Goal: Information Seeking & Learning: Learn about a topic

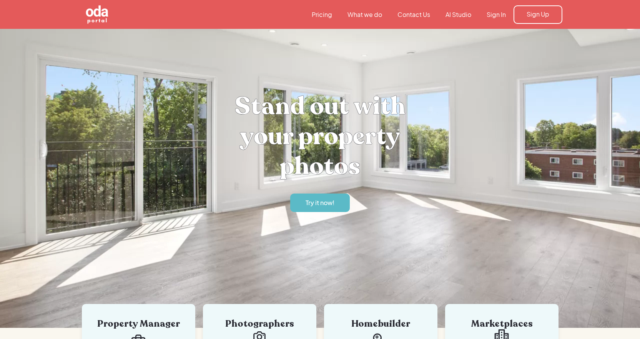
click at [325, 19] on nav "Pricing What we do Contact Us AI Studio Sign In Sign Up" at bounding box center [433, 14] width 258 height 18
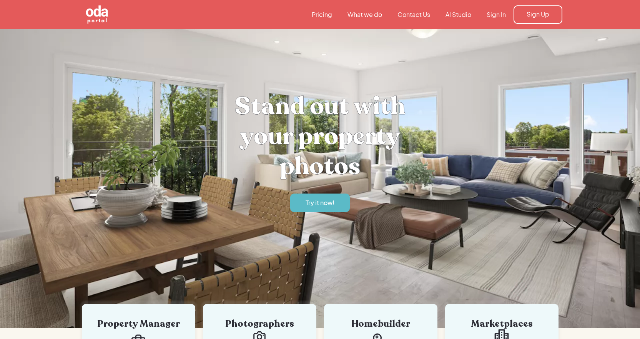
click at [325, 17] on link "Pricing" at bounding box center [322, 14] width 36 height 8
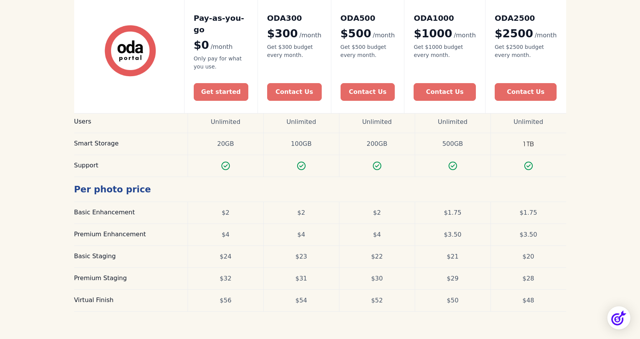
scroll to position [231, 0]
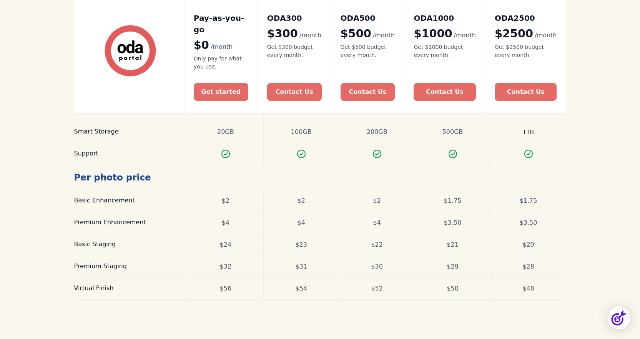
drag, startPoint x: 35, startPoint y: 223, endPoint x: 198, endPoint y: 269, distance: 169.6
drag, startPoint x: 198, startPoint y: 269, endPoint x: 156, endPoint y: 295, distance: 48.9
click at [156, 295] on aside "Pricing Compare our plans and find yours Simple, transparent pricing that grows…" at bounding box center [320, 70] width 492 height 544
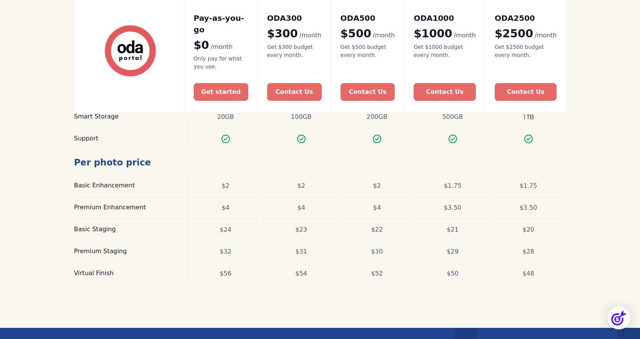
scroll to position [229, 0]
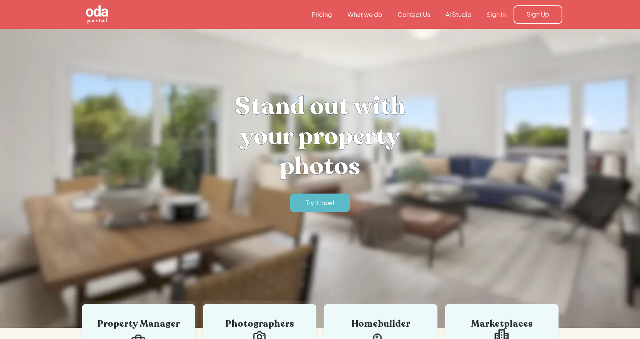
click at [371, 17] on link "What we do" at bounding box center [365, 14] width 50 height 8
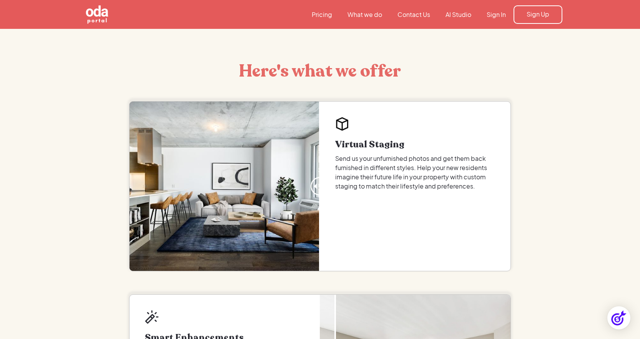
click at [459, 13] on link "AI Studio" at bounding box center [458, 14] width 41 height 8
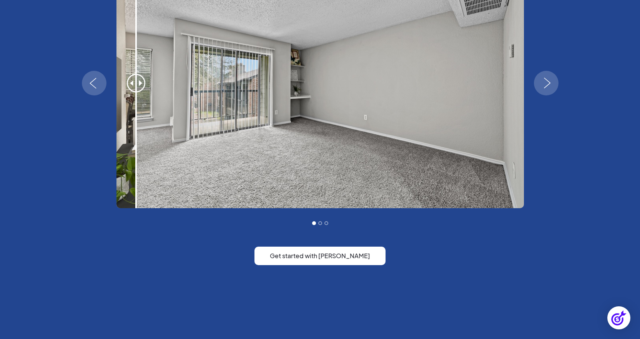
scroll to position [1461, 0]
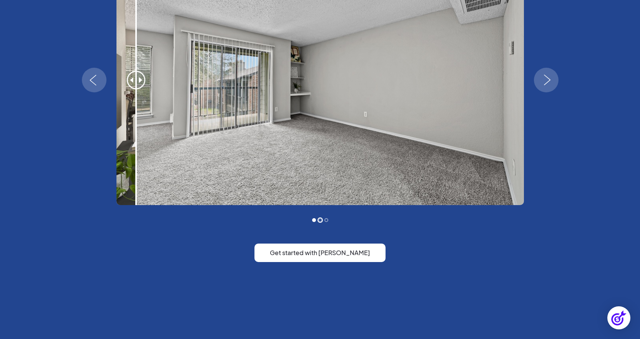
click at [319, 219] on div "Show slide 2 of 3" at bounding box center [320, 220] width 4 height 4
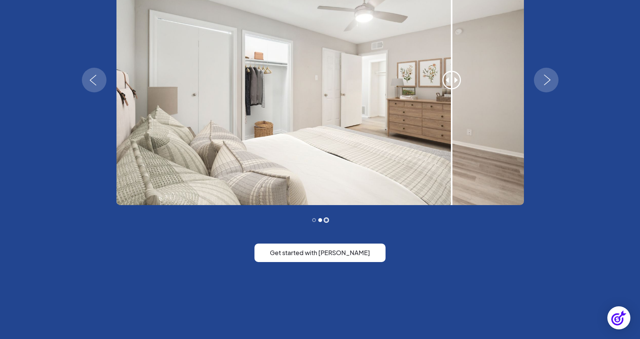
click at [325, 219] on div "Show slide 3 of 3" at bounding box center [326, 220] width 4 height 4
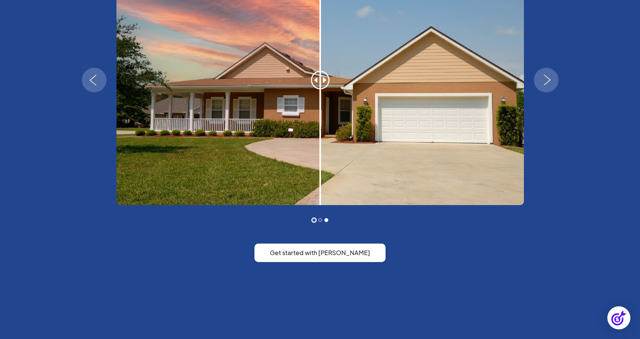
click at [313, 219] on div "Show slide 1 of 3" at bounding box center [314, 220] width 4 height 4
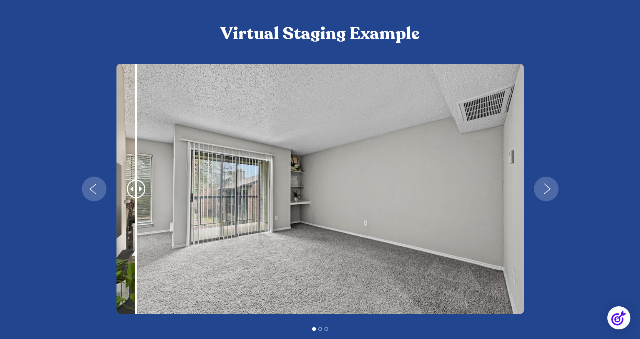
scroll to position [1345, 0]
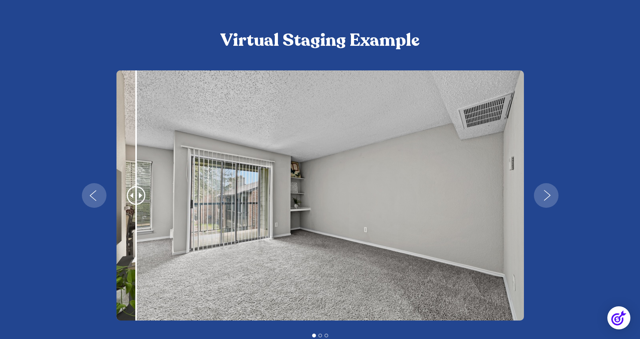
drag, startPoint x: 140, startPoint y: 197, endPoint x: 279, endPoint y: 206, distance: 139.4
click at [279, 206] on div "1 of 3" at bounding box center [319, 195] width 407 height 250
click at [136, 198] on div "1 of 3" at bounding box center [136, 195] width 77 height 250
drag, startPoint x: 135, startPoint y: 196, endPoint x: 307, endPoint y: 195, distance: 171.5
click at [292, 196] on div "1 of 3" at bounding box center [319, 195] width 407 height 250
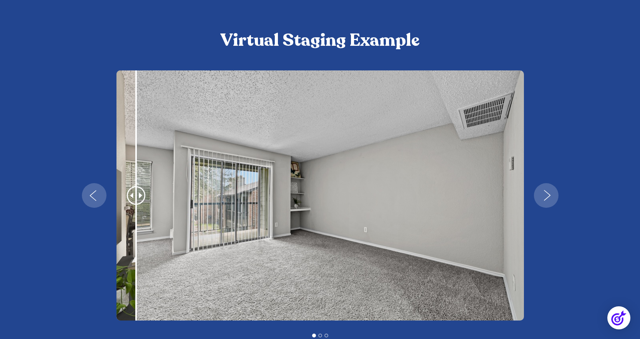
click at [548, 193] on img "next slide" at bounding box center [547, 195] width 22 height 11
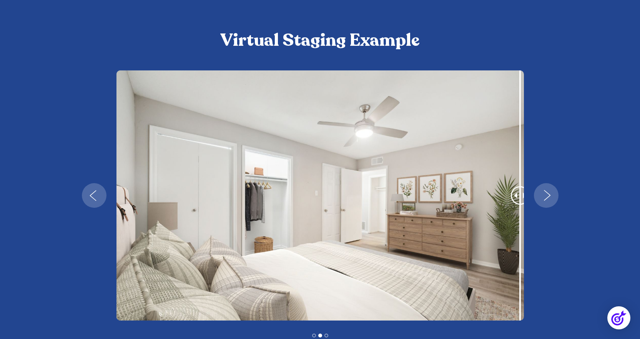
click at [548, 193] on img "next slide" at bounding box center [547, 195] width 22 height 11
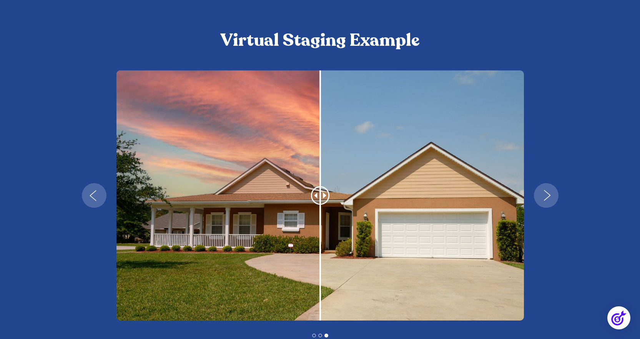
drag, startPoint x: 316, startPoint y: 195, endPoint x: 375, endPoint y: 188, distance: 59.6
click at [419, 195] on div "3 of 3" at bounding box center [319, 195] width 407 height 250
drag, startPoint x: 323, startPoint y: 194, endPoint x: 474, endPoint y: 192, distance: 151.5
drag, startPoint x: 474, startPoint y: 192, endPoint x: 321, endPoint y: 194, distance: 153.0
click at [321, 194] on div "3 of 3" at bounding box center [320, 195] width 77 height 250
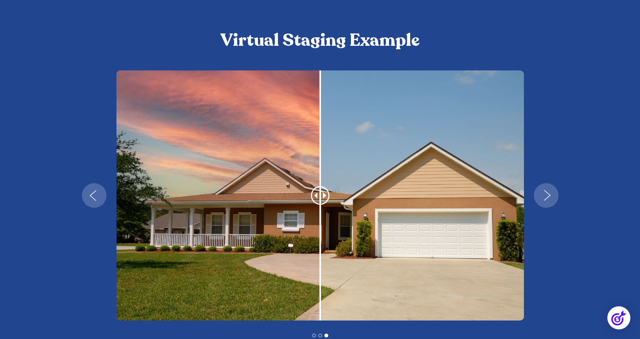
click at [320, 194] on div "3 of 3" at bounding box center [320, 195] width 77 height 250
click at [320, 196] on div "3 of 3" at bounding box center [320, 195] width 77 height 250
click at [304, 194] on div "3 of 3" at bounding box center [320, 195] width 77 height 250
click at [332, 187] on div "3 of 3" at bounding box center [320, 195] width 77 height 250
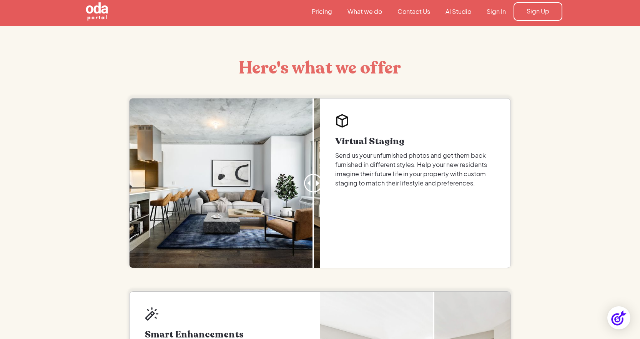
scroll to position [0, 0]
